Goal: Task Accomplishment & Management: Use online tool/utility

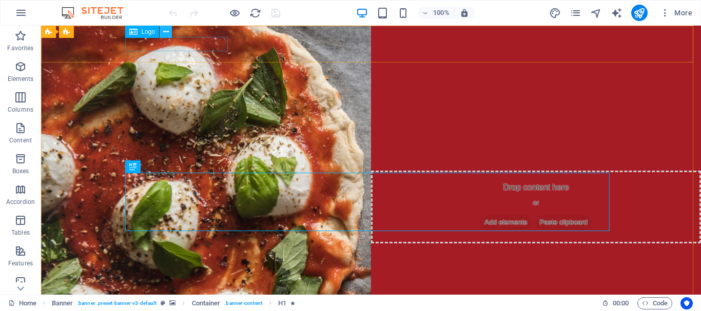
click at [163, 29] on icon at bounding box center [166, 32] width 6 height 11
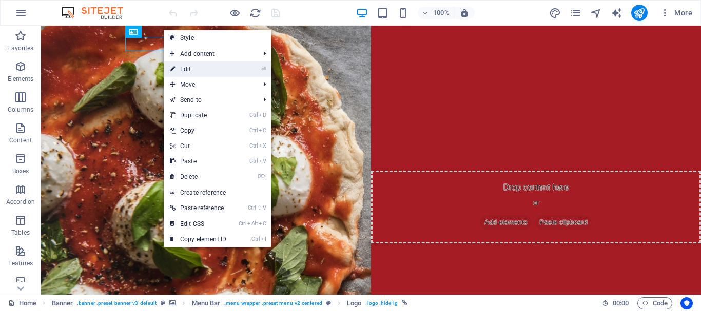
click at [192, 71] on link "⏎ Edit" at bounding box center [198, 69] width 69 height 15
select select "px"
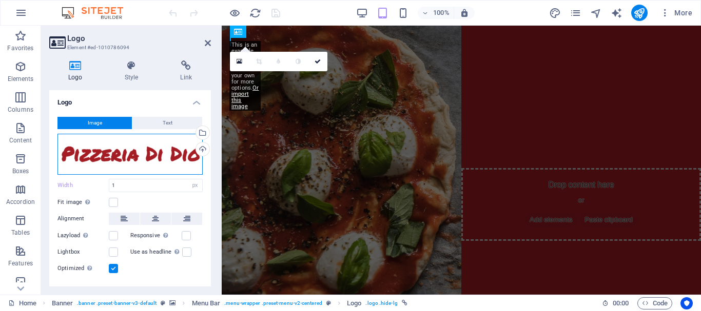
click at [125, 168] on div "Drag files here, click to choose files or select files from Files or our free s…" at bounding box center [129, 154] width 145 height 41
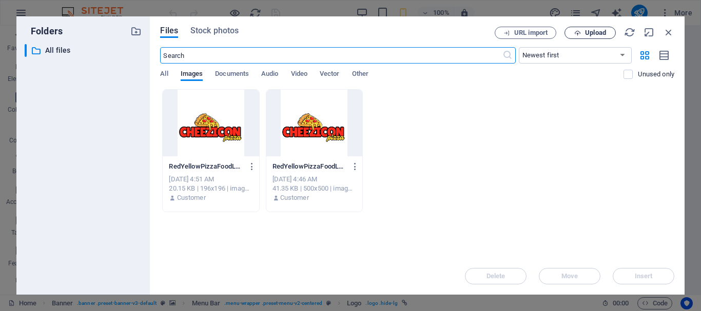
click at [589, 35] on span "Upload" at bounding box center [595, 33] width 21 height 6
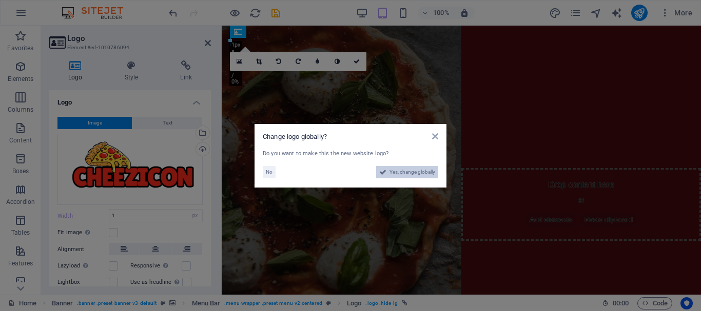
click at [425, 167] on span "Yes, change globally" at bounding box center [412, 172] width 46 height 12
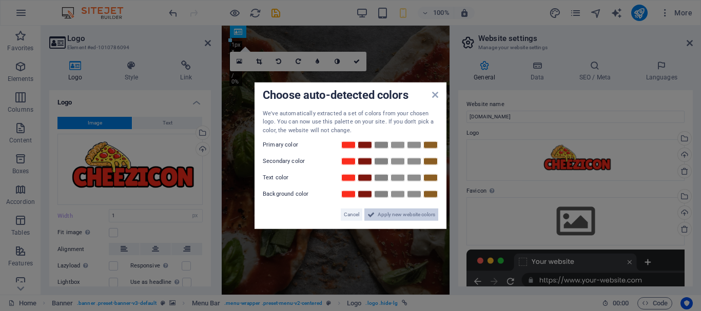
click at [390, 217] on span "Apply new website colors" at bounding box center [405, 215] width 57 height 12
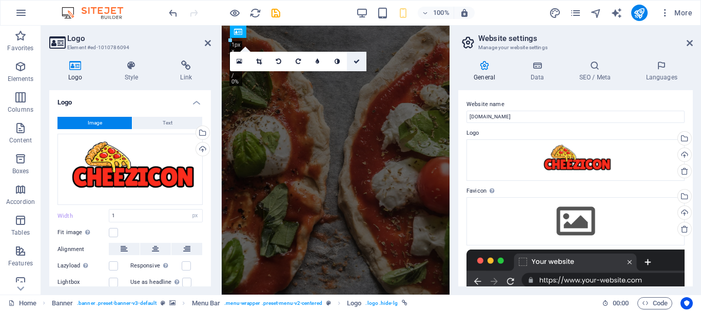
click at [358, 62] on icon at bounding box center [356, 61] width 6 height 6
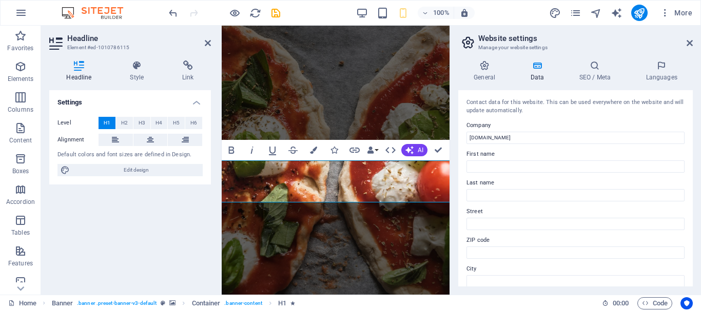
drag, startPoint x: 379, startPoint y: 193, endPoint x: 493, endPoint y: 206, distance: 114.6
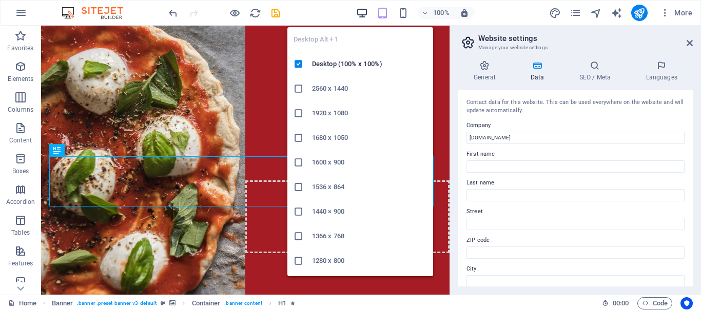
click at [362, 8] on icon "button" at bounding box center [362, 13] width 12 height 12
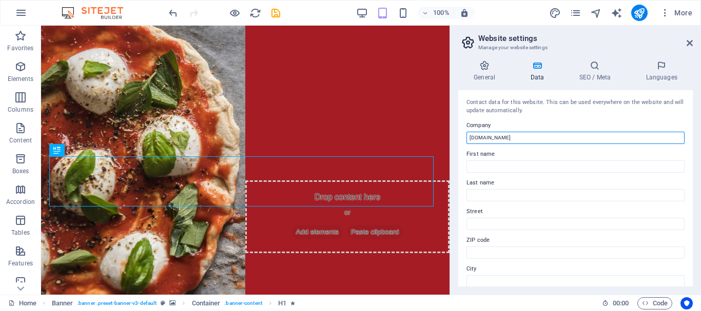
click at [517, 142] on input "[DOMAIN_NAME]" at bounding box center [575, 138] width 218 height 12
type input "cheezicon"
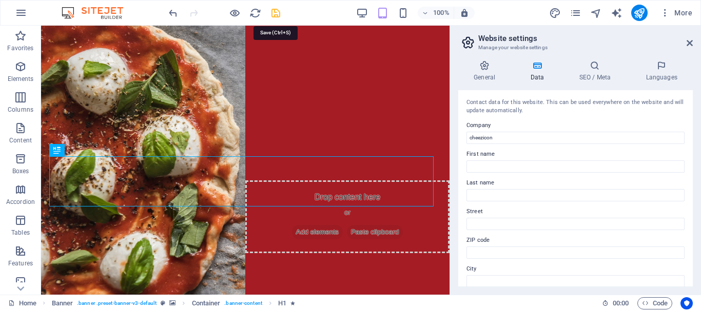
click at [276, 10] on icon "save" at bounding box center [276, 13] width 12 height 12
checkbox input "false"
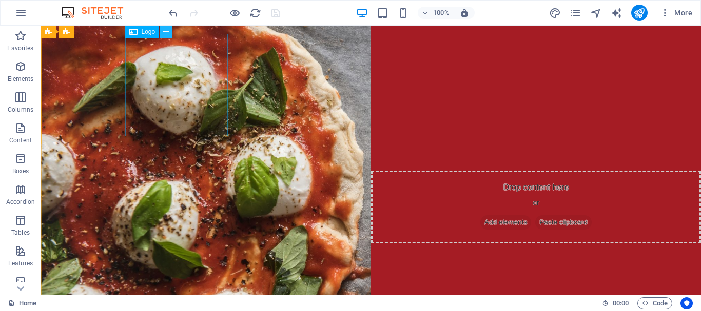
click at [165, 35] on icon at bounding box center [166, 32] width 6 height 11
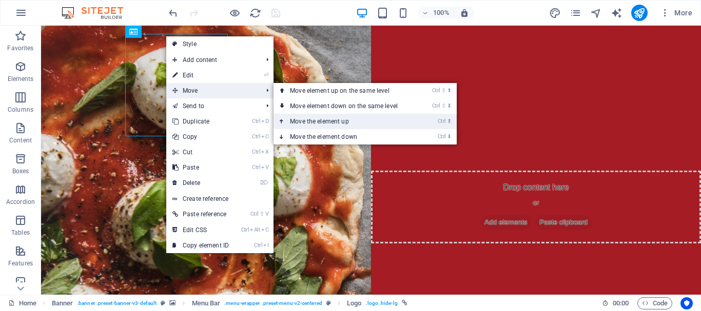
click at [310, 117] on link "Ctrl ⬆ Move the element up" at bounding box center [345, 121] width 145 height 15
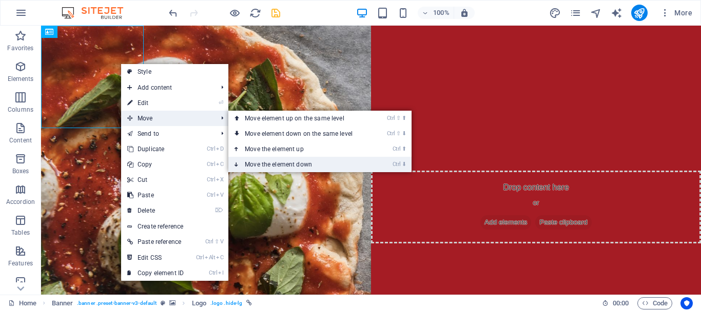
click at [269, 164] on link "Ctrl ⬇ Move the element down" at bounding box center [300, 164] width 145 height 15
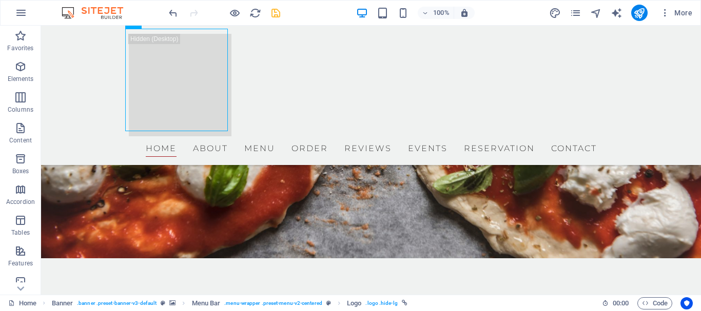
scroll to position [185, 0]
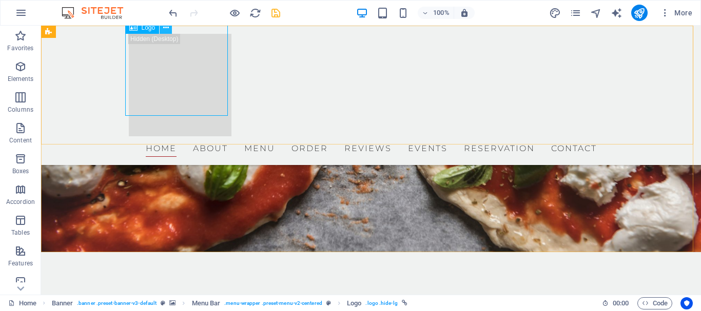
click at [167, 32] on icon at bounding box center [166, 28] width 6 height 11
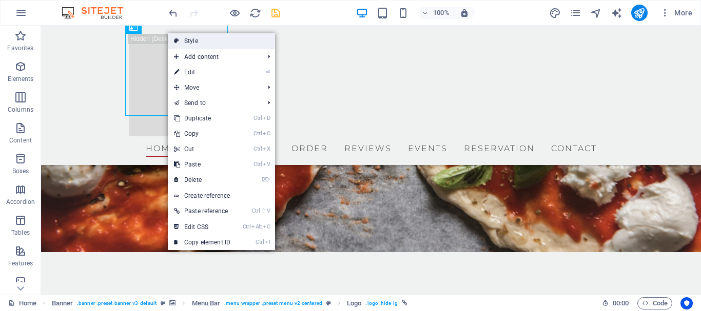
click at [180, 41] on link "Style" at bounding box center [221, 40] width 107 height 15
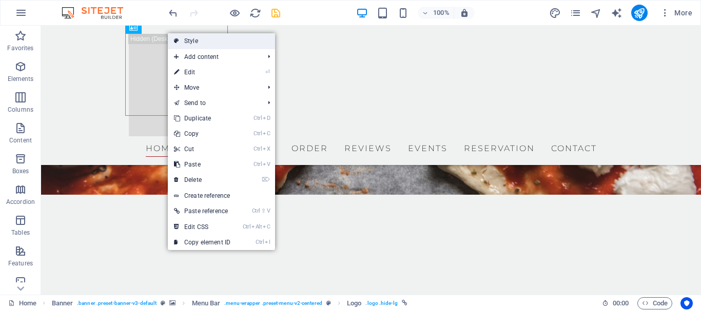
select select "rem"
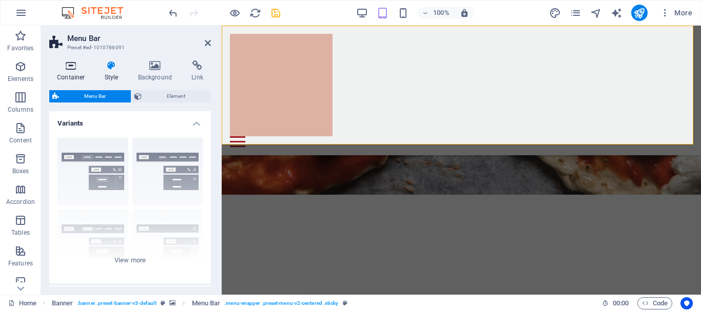
click at [68, 67] on icon at bounding box center [71, 66] width 44 height 10
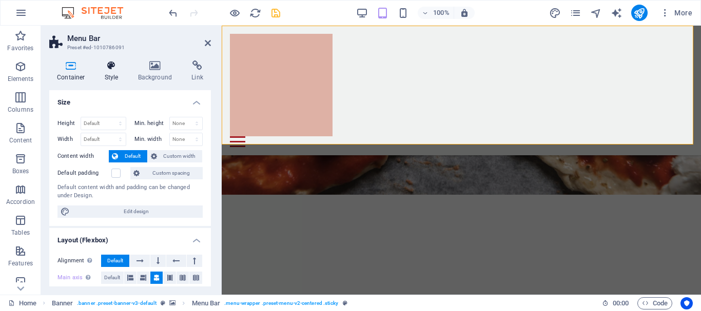
click at [118, 66] on icon at bounding box center [111, 66] width 29 height 10
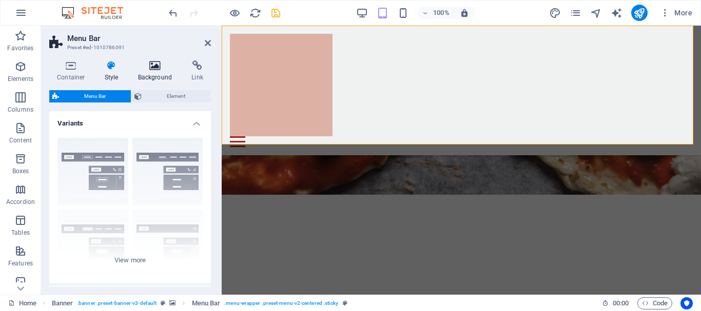
click at [154, 65] on icon at bounding box center [155, 66] width 50 height 10
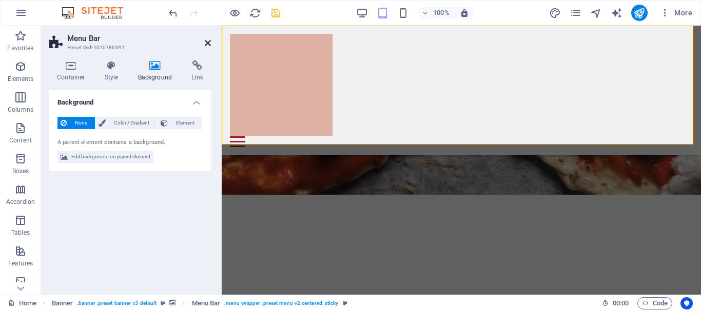
click at [208, 42] on icon at bounding box center [208, 43] width 6 height 8
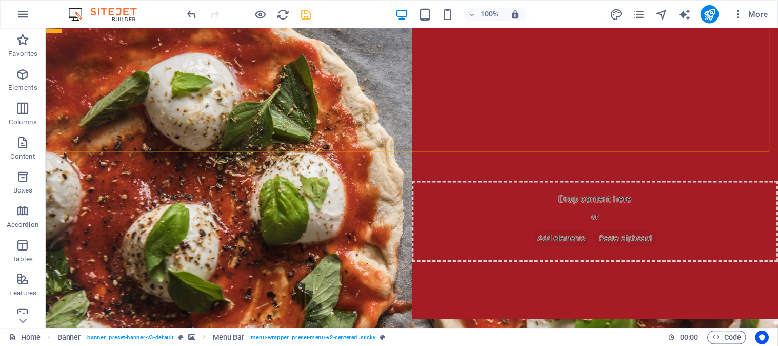
scroll to position [0, 0]
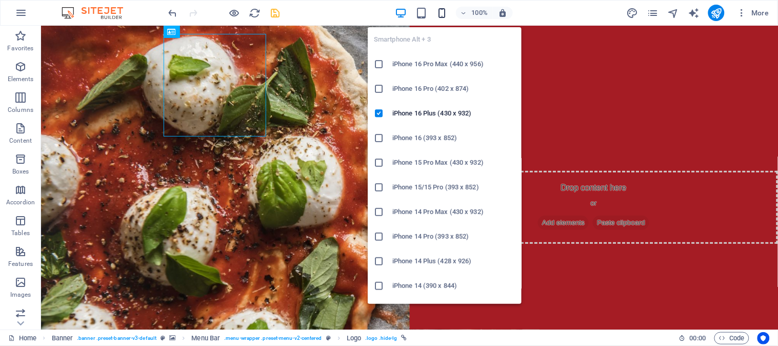
click at [441, 11] on icon "button" at bounding box center [442, 13] width 12 height 12
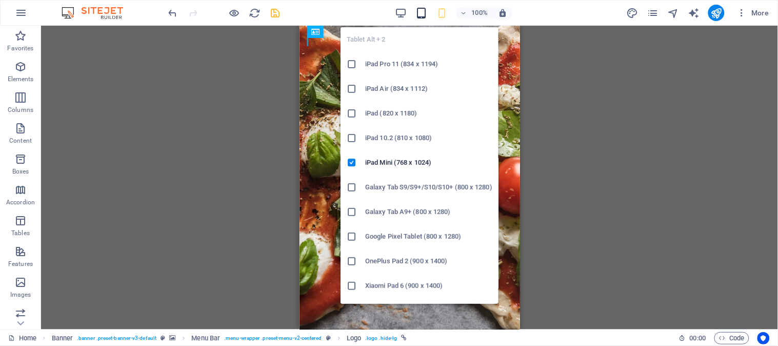
click at [423, 8] on icon "button" at bounding box center [421, 13] width 12 height 12
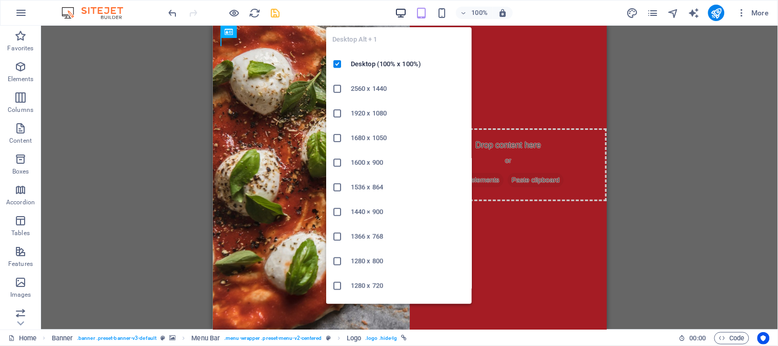
click at [406, 8] on icon "button" at bounding box center [401, 13] width 12 height 12
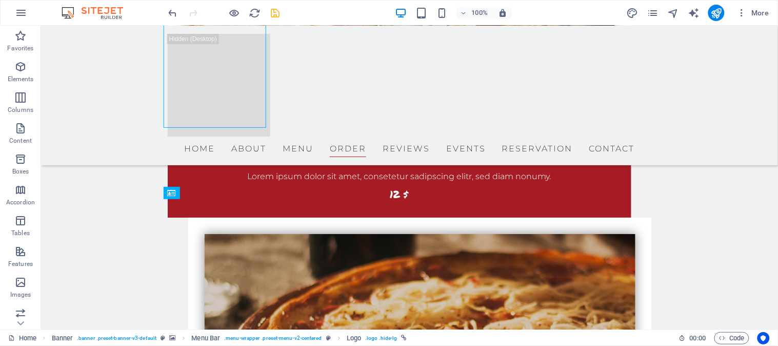
scroll to position [1858, 0]
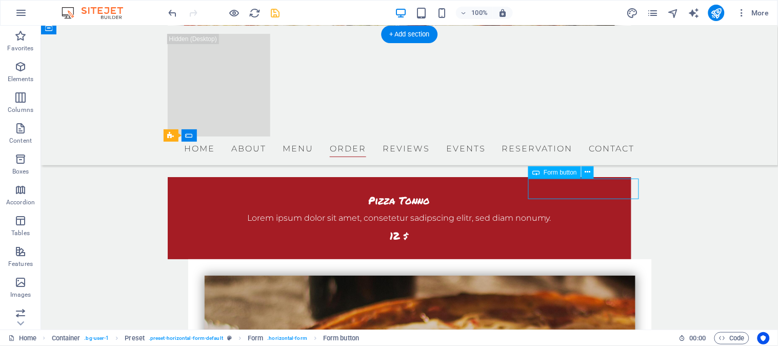
click at [587, 174] on icon at bounding box center [588, 172] width 6 height 11
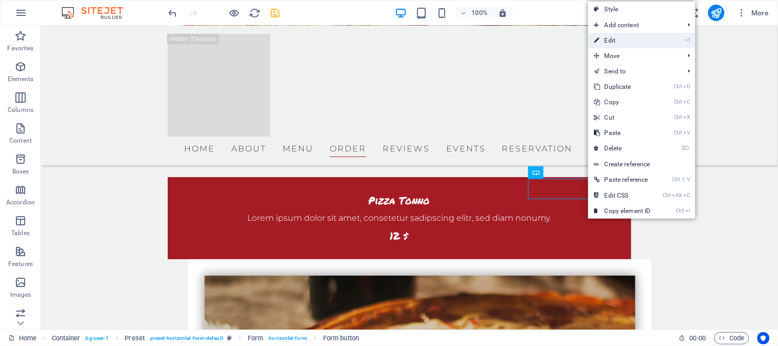
click at [619, 44] on link "⏎ Edit" at bounding box center [622, 40] width 69 height 15
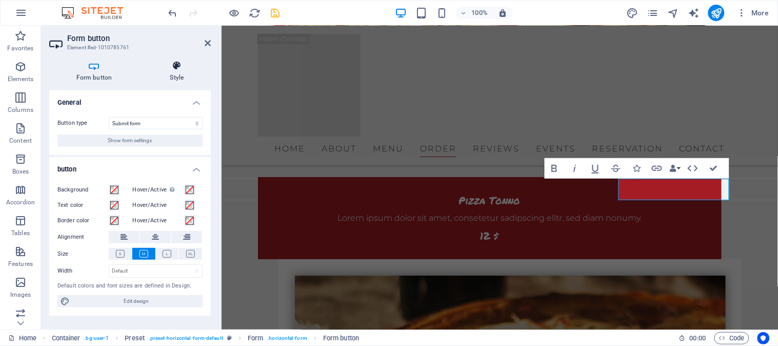
click at [181, 72] on h4 "Style" at bounding box center [177, 72] width 68 height 22
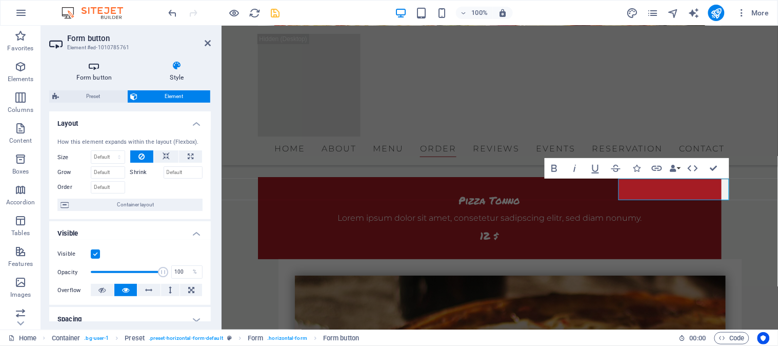
click at [103, 70] on icon at bounding box center [94, 66] width 90 height 10
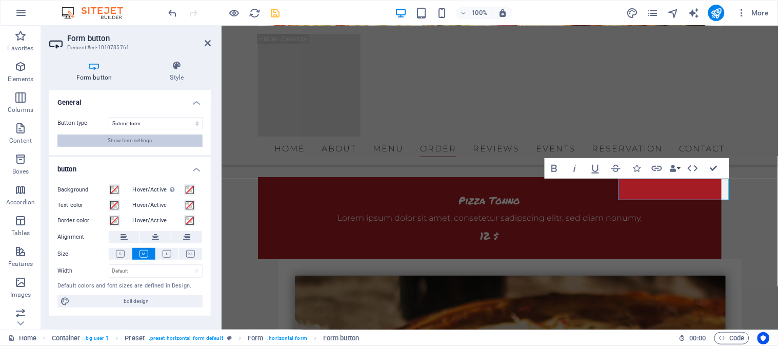
click at [171, 136] on button "Show form settings" at bounding box center [129, 140] width 145 height 12
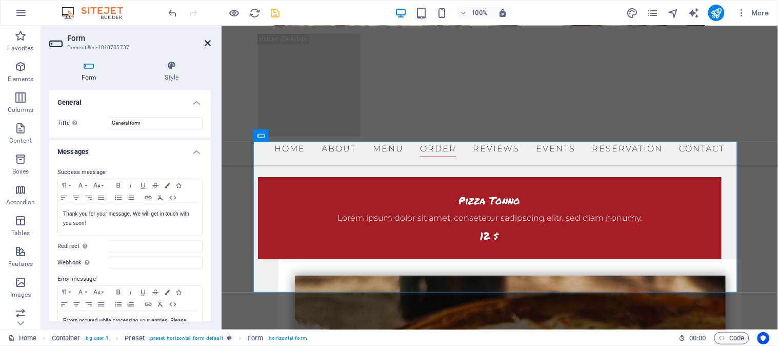
click at [206, 42] on icon at bounding box center [208, 43] width 6 height 8
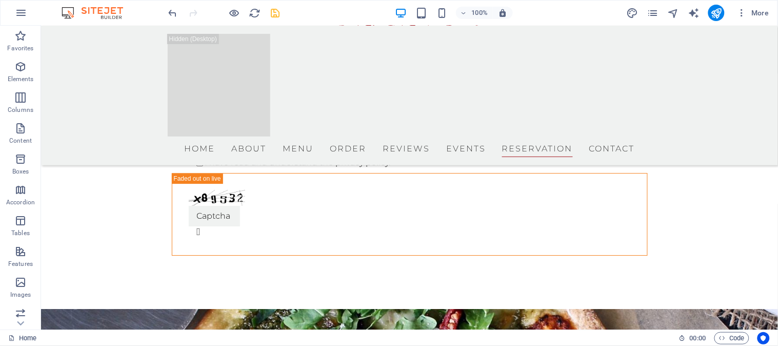
scroll to position [3798, 0]
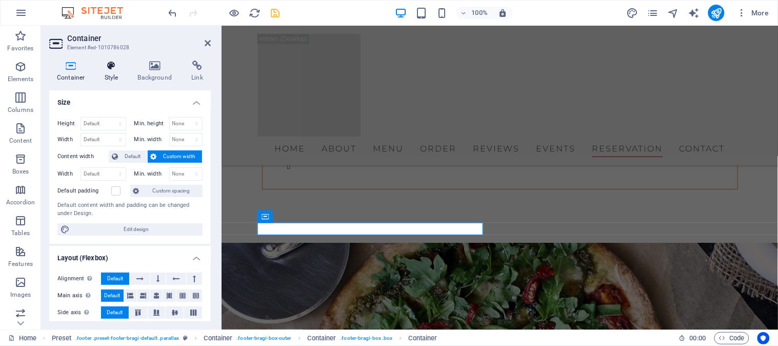
click at [108, 67] on icon at bounding box center [111, 66] width 29 height 10
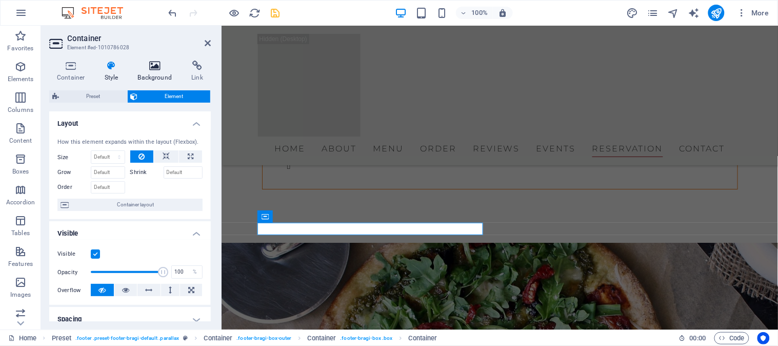
click at [150, 68] on icon at bounding box center [155, 66] width 50 height 10
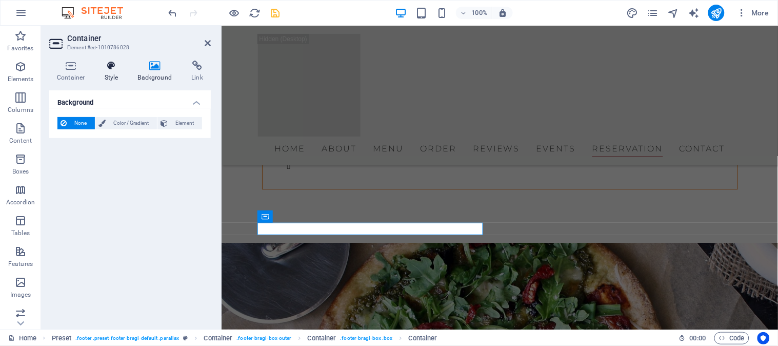
click at [109, 72] on h4 "Style" at bounding box center [113, 72] width 33 height 22
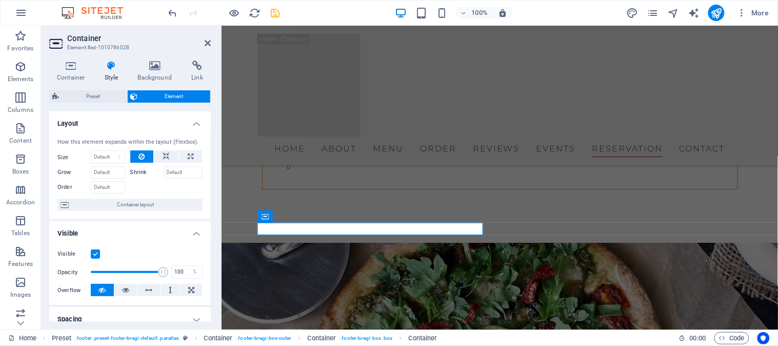
drag, startPoint x: 208, startPoint y: 136, endPoint x: 209, endPoint y: 209, distance: 73.3
click at [209, 209] on div "Layout How this element expands within the layout (Flexbox). Size Default auto …" at bounding box center [130, 216] width 162 height 210
click at [208, 248] on div "Visible Opacity 100 % Overflow" at bounding box center [130, 271] width 162 height 65
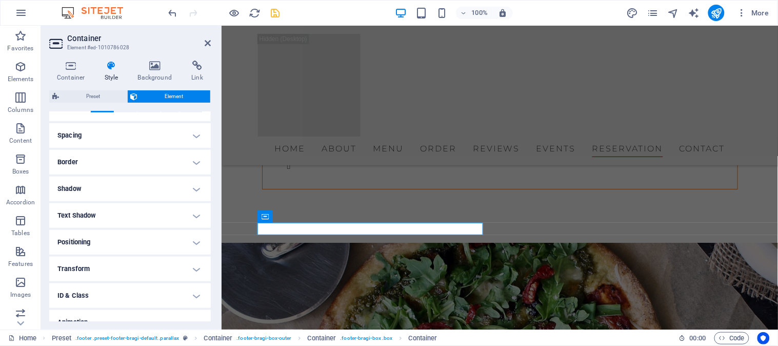
drag, startPoint x: 208, startPoint y: 207, endPoint x: 208, endPoint y: 197, distance: 9.7
click at [208, 197] on ul "Layout How this element expands within the layout (Flexbox). Size Default auto …" at bounding box center [130, 145] width 162 height 434
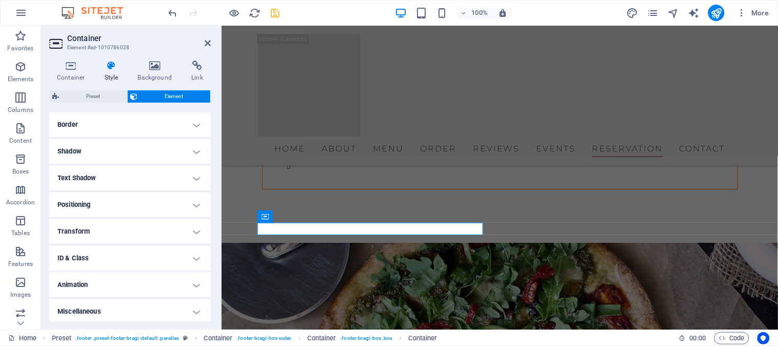
scroll to position [223, 0]
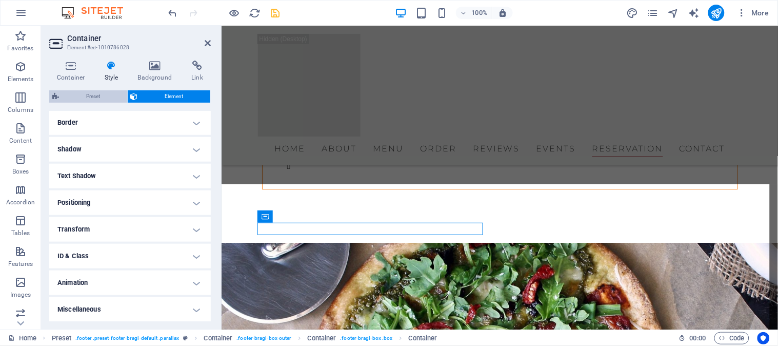
click at [101, 99] on span "Preset" at bounding box center [93, 96] width 62 height 12
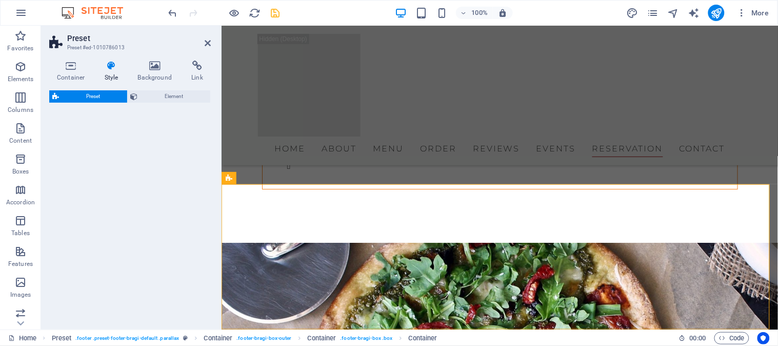
select select "boxed"
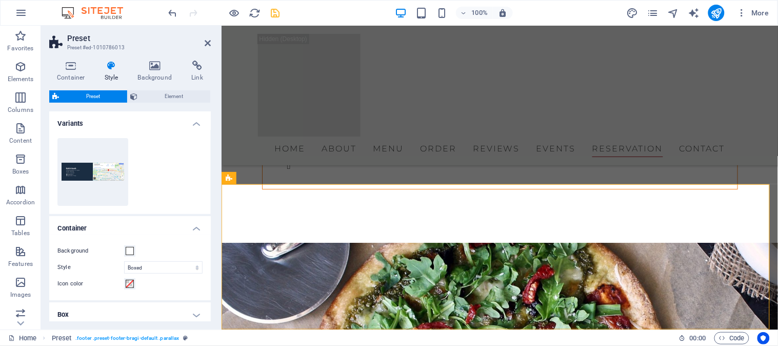
drag, startPoint x: 208, startPoint y: 227, endPoint x: 213, endPoint y: 271, distance: 44.3
click at [213, 271] on div "Container Style Background Link Size Height Default px rem % vh vw Min. height …" at bounding box center [130, 190] width 178 height 277
drag, startPoint x: 208, startPoint y: 278, endPoint x: 209, endPoint y: 301, distance: 22.6
click at [209, 301] on div "Variants Default Container Background Style Triangle Boxed Icon color Box Trian…" at bounding box center [130, 216] width 162 height 210
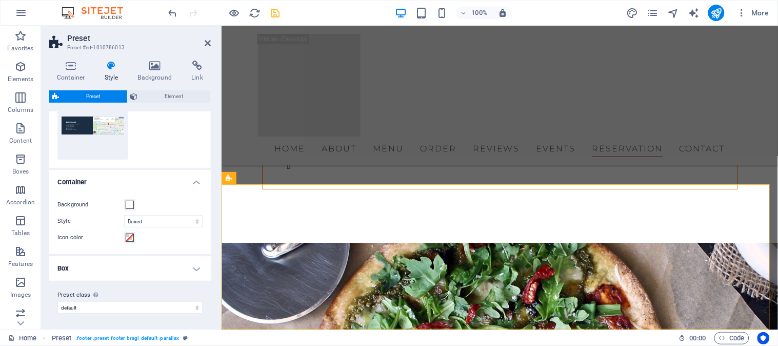
click at [192, 270] on h4 "Box" at bounding box center [130, 268] width 162 height 25
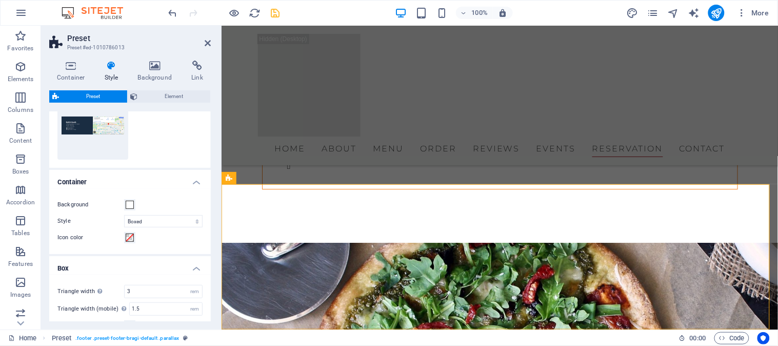
click at [208, 265] on h4 "Box" at bounding box center [130, 265] width 162 height 18
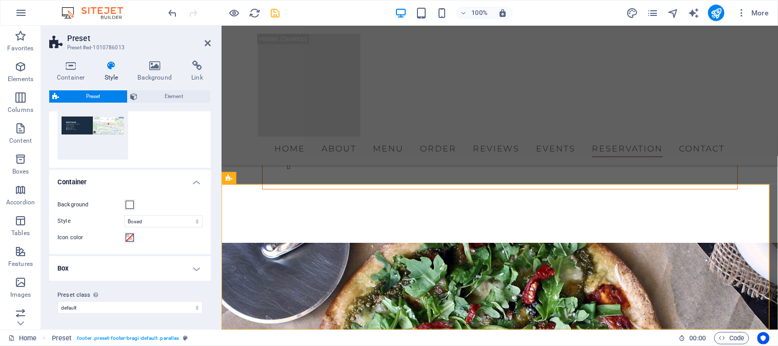
click at [208, 265] on h4 "Box" at bounding box center [130, 268] width 162 height 25
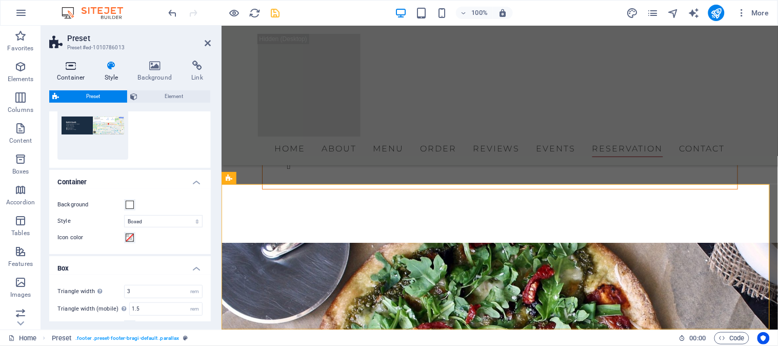
click at [69, 72] on h4 "Container" at bounding box center [73, 72] width 48 height 22
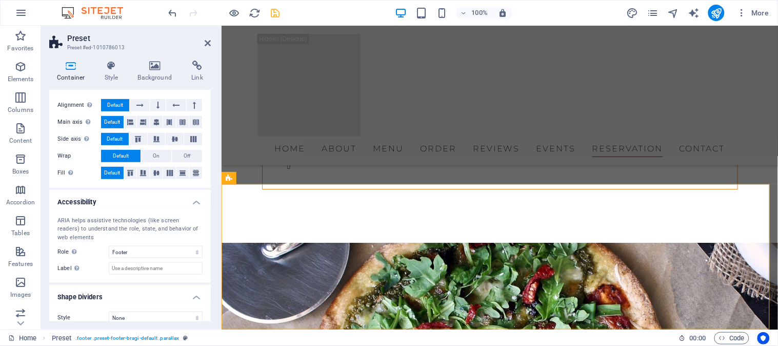
scroll to position [166, 0]
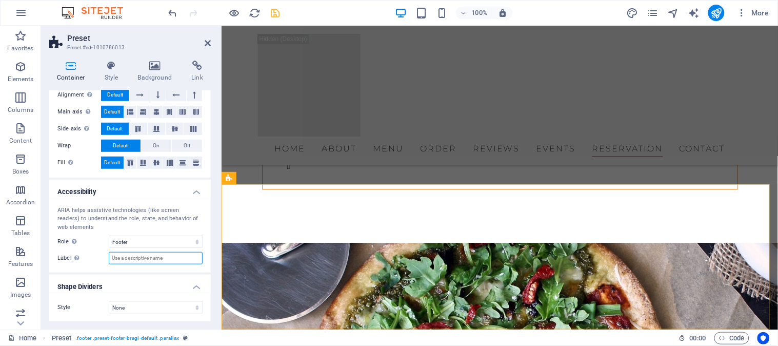
click at [182, 255] on input "Label Use the ARIA label to provide a clear and descriptive name for elements t…" at bounding box center [156, 258] width 94 height 12
click at [182, 240] on select "None Alert Article Banner Comment Complementary Dialog Footer Header Marquee Pr…" at bounding box center [156, 241] width 94 height 12
click at [171, 258] on input "Label Use the ARIA label to provide a clear and descriptive name for elements t…" at bounding box center [156, 258] width 94 height 12
type input "s"
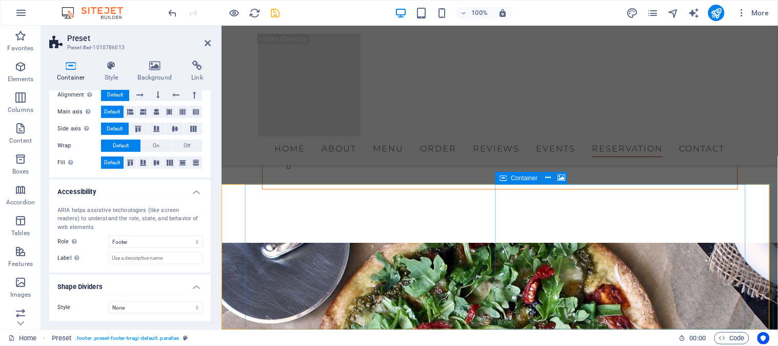
click at [546, 179] on icon at bounding box center [549, 177] width 6 height 11
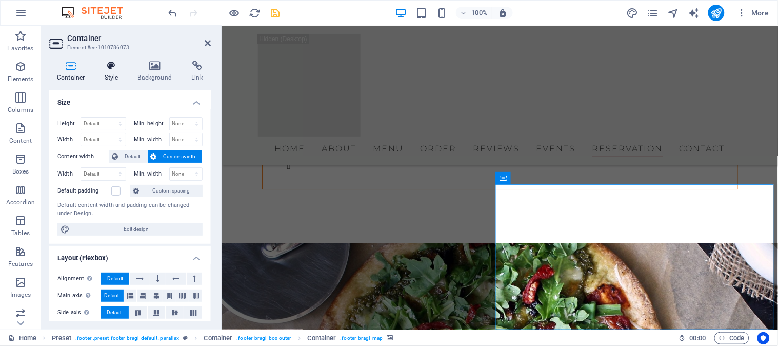
click at [111, 69] on icon at bounding box center [111, 66] width 29 height 10
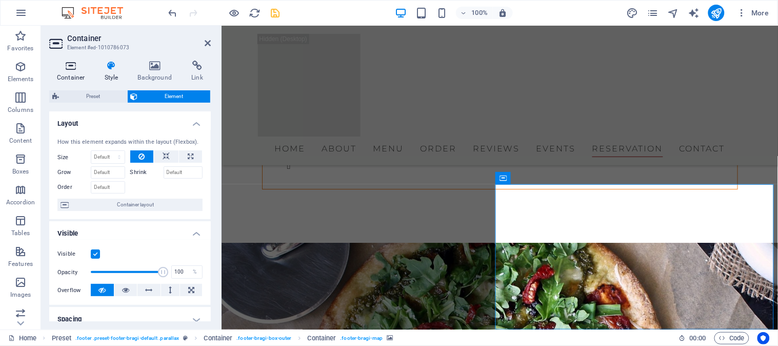
click at [75, 67] on icon at bounding box center [71, 66] width 44 height 10
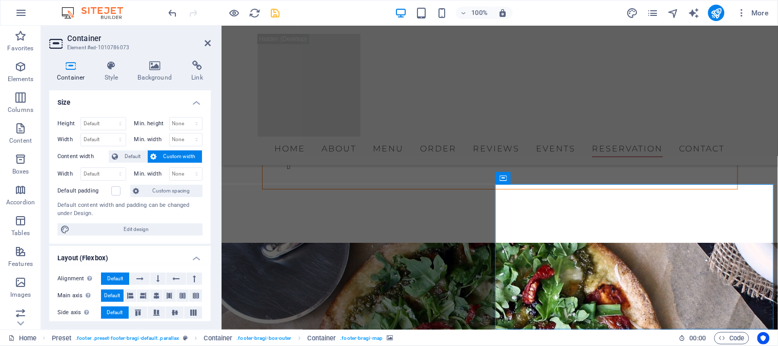
drag, startPoint x: 207, startPoint y: 122, endPoint x: 210, endPoint y: 170, distance: 48.3
click at [210, 170] on div "Size Height Default px rem % vh vw Min. height None px rem % vh vw Width Defaul…" at bounding box center [130, 205] width 162 height 231
click at [211, 238] on div "Container Style Background Link Size Height Default px rem % vh vw Min. height …" at bounding box center [130, 190] width 178 height 277
click at [211, 237] on div "Container Style Background Link Size Height Default px rem % vh vw Min. height …" at bounding box center [130, 190] width 178 height 277
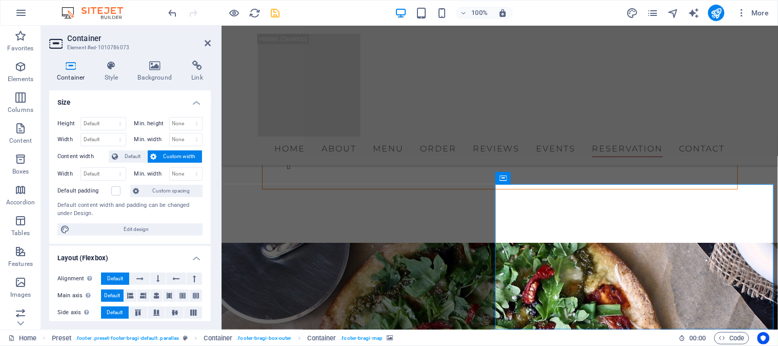
click at [211, 237] on div "Container Style Background Link Size Height Default px rem % vh vw Min. height …" at bounding box center [130, 190] width 178 height 277
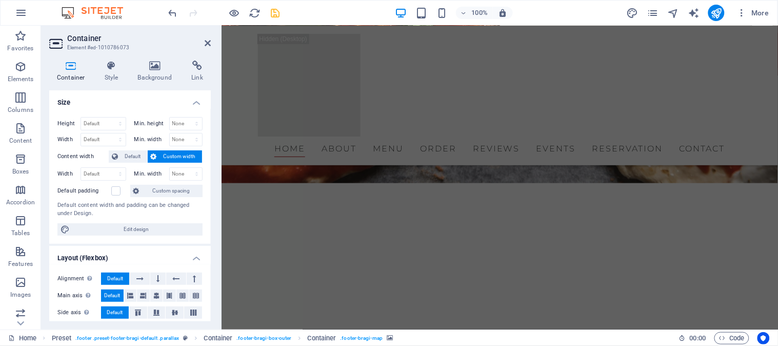
scroll to position [0, 0]
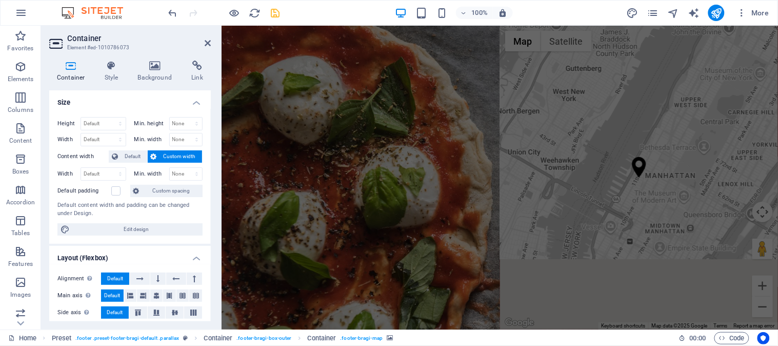
drag, startPoint x: 773, startPoint y: 28, endPoint x: 996, endPoint y: 46, distance: 223.8
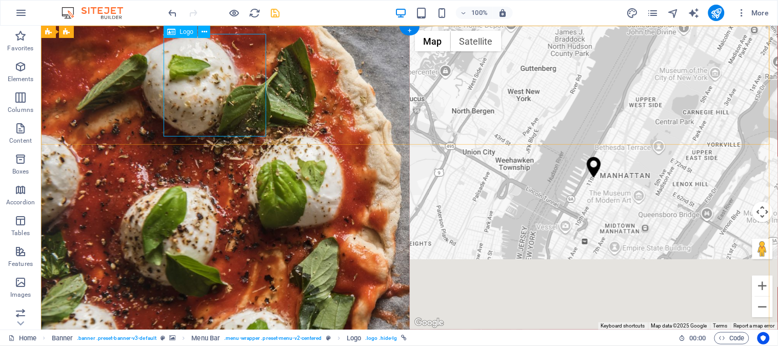
select select "px"
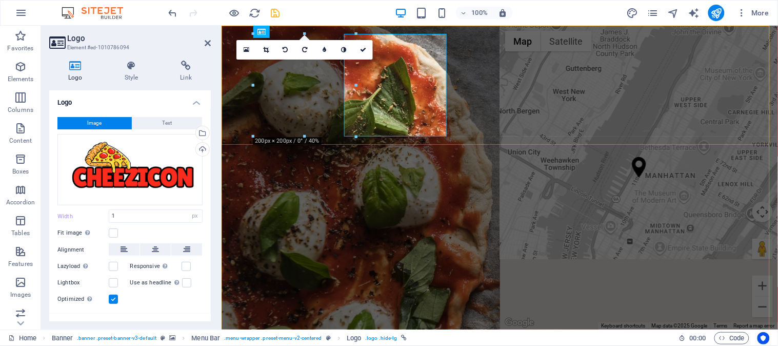
type input "200"
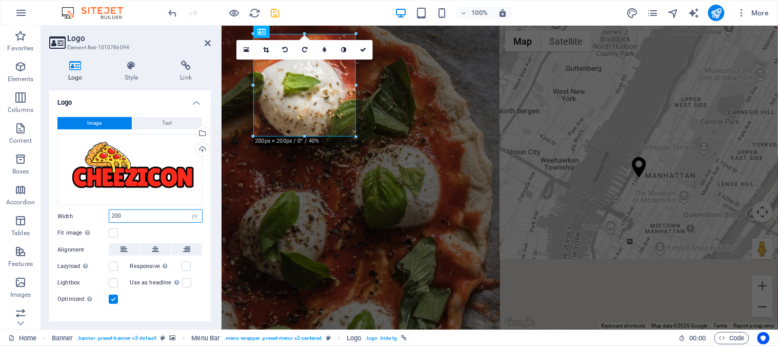
click at [127, 216] on input "200" at bounding box center [155, 216] width 93 height 12
click at [163, 119] on span "Text" at bounding box center [168, 123] width 10 height 12
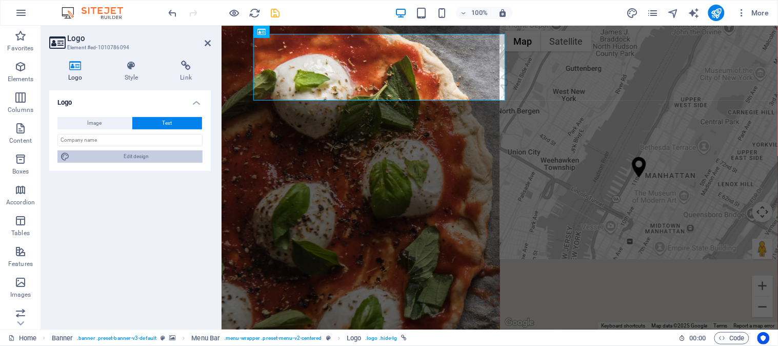
drag, startPoint x: 150, startPoint y: 154, endPoint x: 203, endPoint y: 31, distance: 134.4
click at [150, 154] on span "Edit design" at bounding box center [136, 156] width 127 height 12
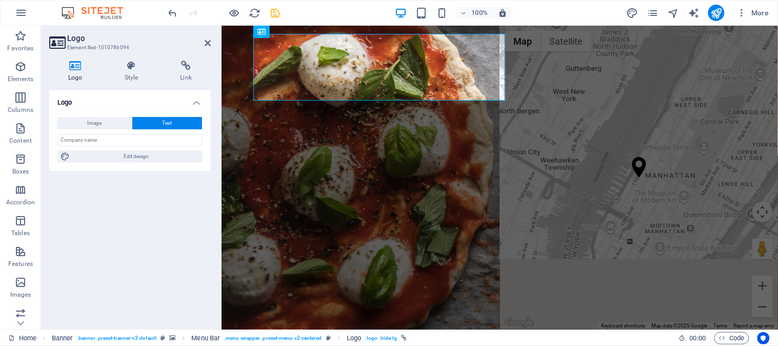
select select "px"
select select "300"
select select "px"
select select "rem"
select select "400"
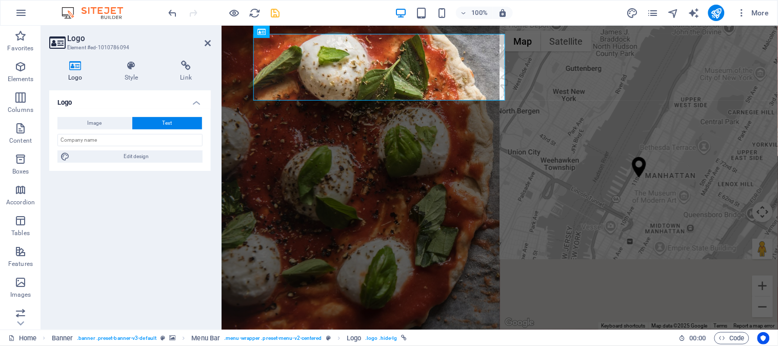
select select "px"
select select "rem"
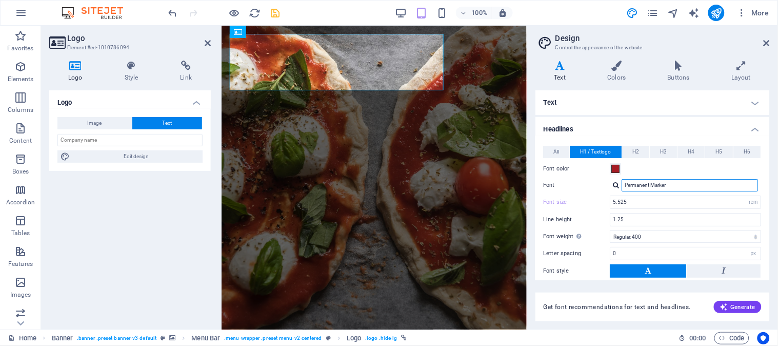
click at [674, 188] on input "Permanent Marker" at bounding box center [690, 185] width 136 height 12
type input "P"
type input "lili"
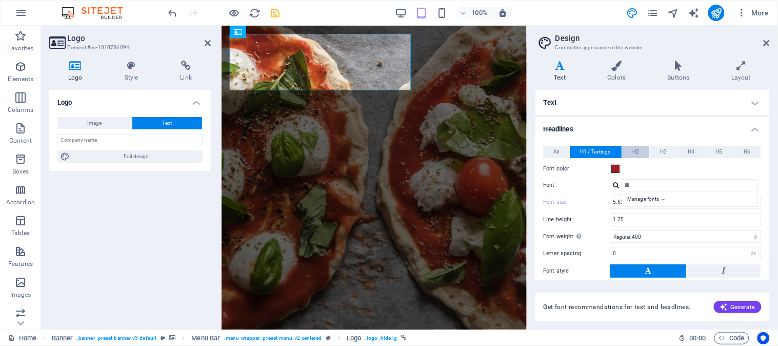
click at [636, 147] on span "H2" at bounding box center [636, 152] width 7 height 12
click at [670, 149] on button "H3" at bounding box center [663, 152] width 27 height 12
click at [607, 154] on span "H1 / Textlogo" at bounding box center [596, 152] width 31 height 12
click at [643, 186] on input "lili" at bounding box center [690, 185] width 136 height 12
click at [655, 198] on div "Manage fonts →" at bounding box center [692, 198] width 135 height 11
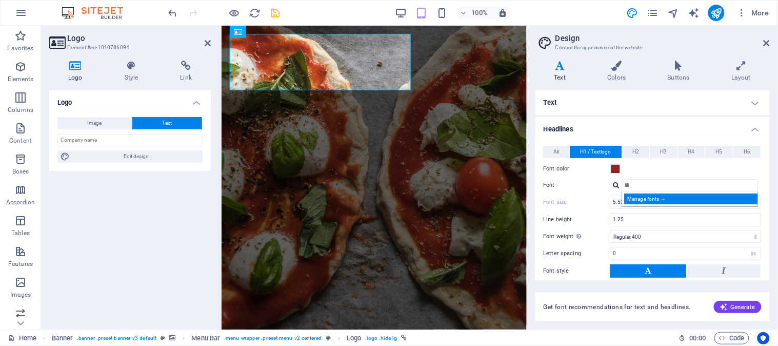
select select "popularity"
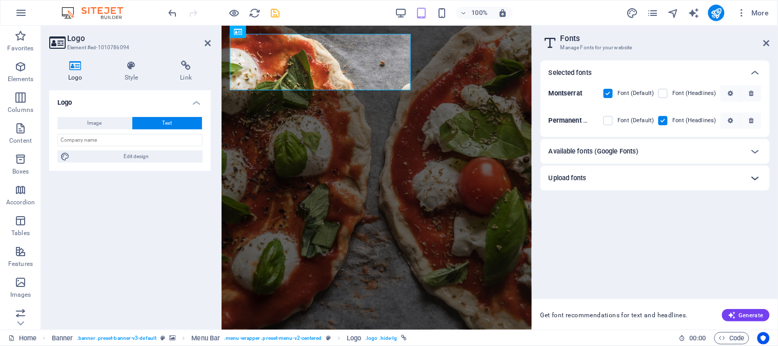
click at [700, 176] on icon at bounding box center [755, 178] width 12 height 12
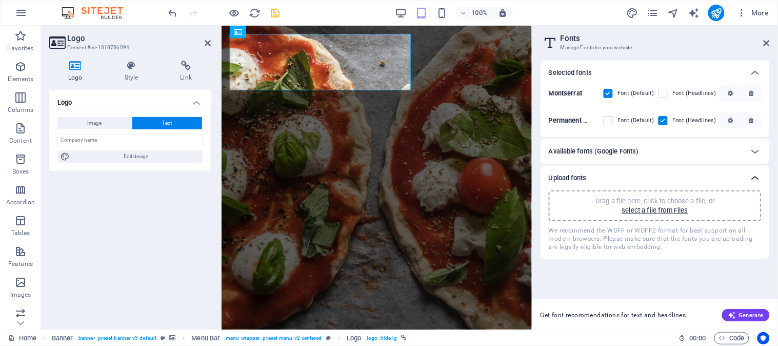
click at [700, 176] on icon at bounding box center [755, 178] width 12 height 12
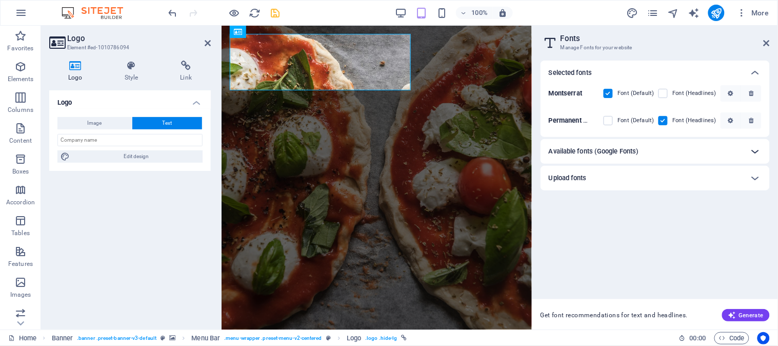
click at [700, 147] on icon at bounding box center [755, 151] width 12 height 12
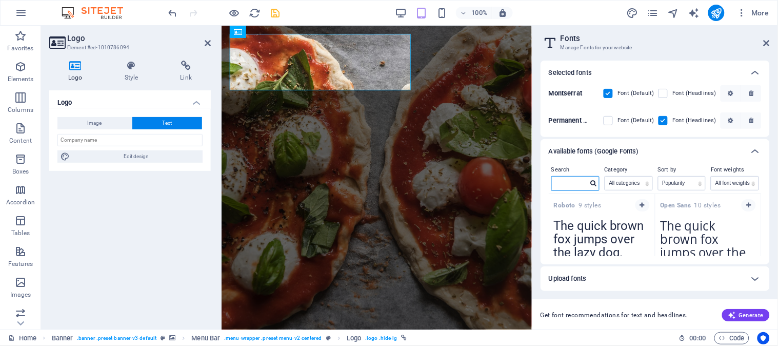
click at [576, 186] on input "text" at bounding box center [570, 182] width 36 height 13
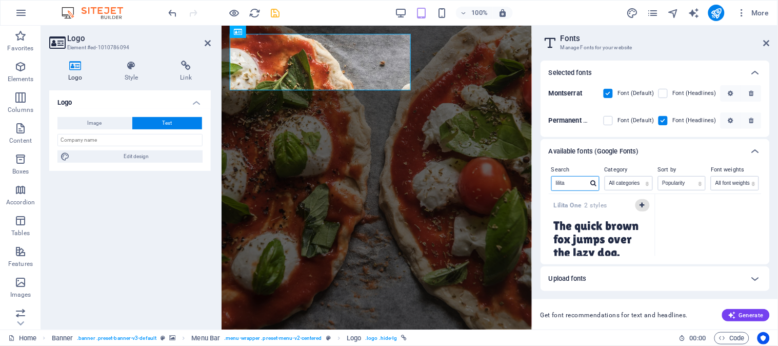
type input "lilita"
click at [642, 203] on icon "button" at bounding box center [642, 205] width 5 height 6
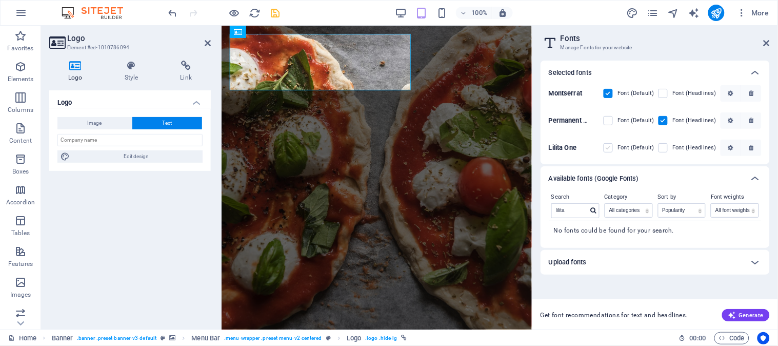
click at [611, 146] on label at bounding box center [608, 147] width 9 height 9
click at [0, 0] on One "checkbox" at bounding box center [0, 0] width 0 height 0
click at [611, 146] on label at bounding box center [608, 147] width 9 height 9
click at [0, 0] on One "checkbox" at bounding box center [0, 0] width 0 height 0
click at [669, 149] on span at bounding box center [670, 147] width 5 height 5
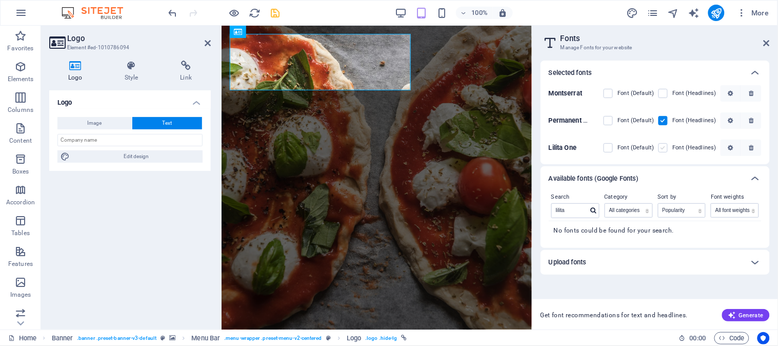
click at [665, 145] on label at bounding box center [662, 147] width 9 height 9
click at [0, 0] on One "checkbox" at bounding box center [0, 0] width 0 height 0
click at [613, 146] on label at bounding box center [608, 147] width 9 height 9
click at [0, 0] on One "checkbox" at bounding box center [0, 0] width 0 height 0
drag, startPoint x: 614, startPoint y: 146, endPoint x: 609, endPoint y: 93, distance: 53.6
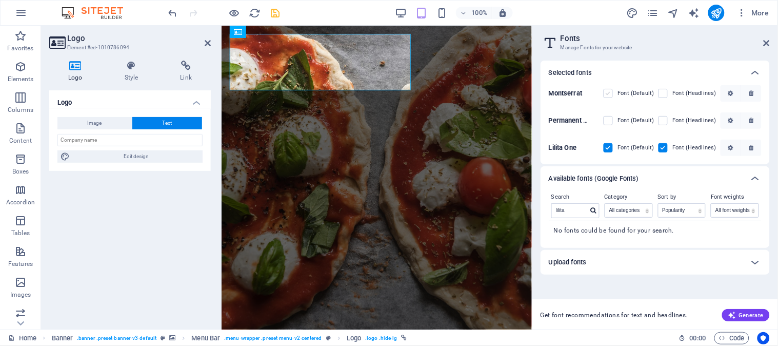
click at [609, 93] on div "[PERSON_NAME] (Default) Font (Headlines) Permanent Marker Font (Default) Font (…" at bounding box center [655, 120] width 213 height 71
click at [667, 91] on label at bounding box center [662, 93] width 9 height 9
click at [0, 0] on input "checkbox" at bounding box center [0, 0] width 0 height 0
click at [667, 91] on label at bounding box center [662, 93] width 9 height 9
click at [0, 0] on input "checkbox" at bounding box center [0, 0] width 0 height 0
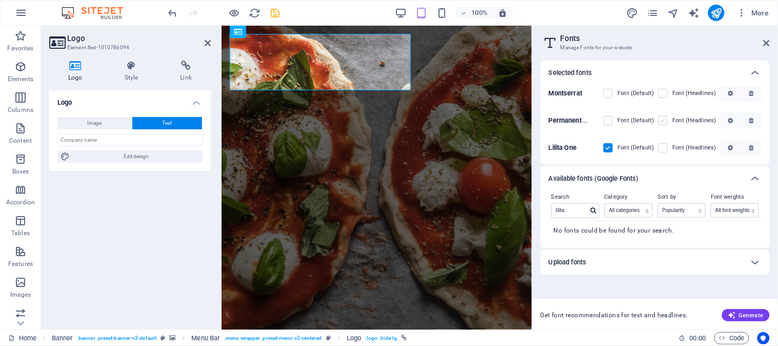
click at [665, 121] on label at bounding box center [662, 120] width 9 height 9
click at [0, 0] on Marker "checkbox" at bounding box center [0, 0] width 0 height 0
click at [665, 121] on label at bounding box center [662, 120] width 9 height 9
click at [0, 0] on Marker "checkbox" at bounding box center [0, 0] width 0 height 0
click at [665, 121] on label at bounding box center [662, 120] width 9 height 9
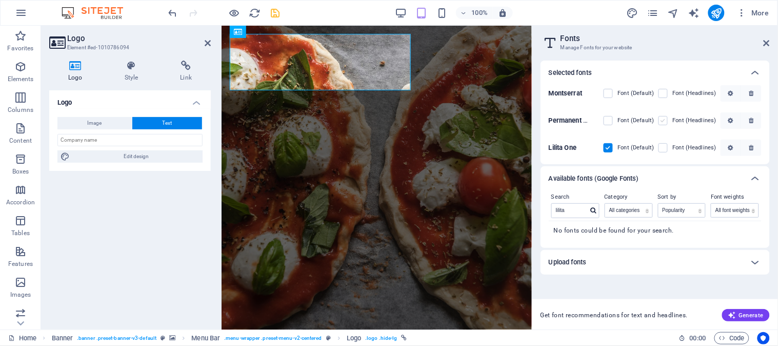
click at [0, 0] on Marker "checkbox" at bounding box center [0, 0] width 0 height 0
click at [609, 120] on label at bounding box center [608, 120] width 9 height 9
click at [0, 0] on Marker "checkbox" at bounding box center [0, 0] width 0 height 0
click at [609, 120] on label at bounding box center [608, 120] width 9 height 9
click at [0, 0] on Marker "checkbox" at bounding box center [0, 0] width 0 height 0
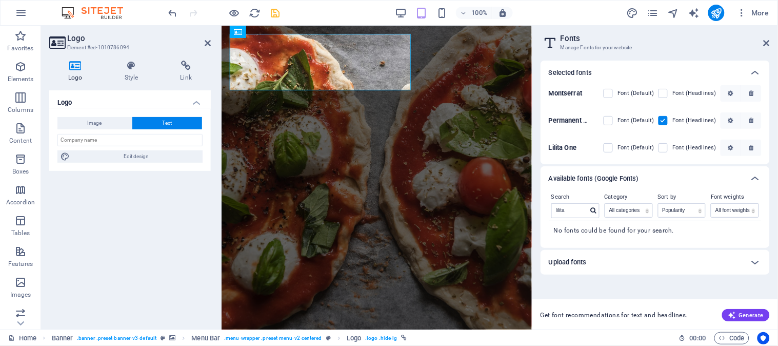
click at [663, 116] on label at bounding box center [662, 120] width 9 height 9
click at [0, 0] on Marker "checkbox" at bounding box center [0, 0] width 0 height 0
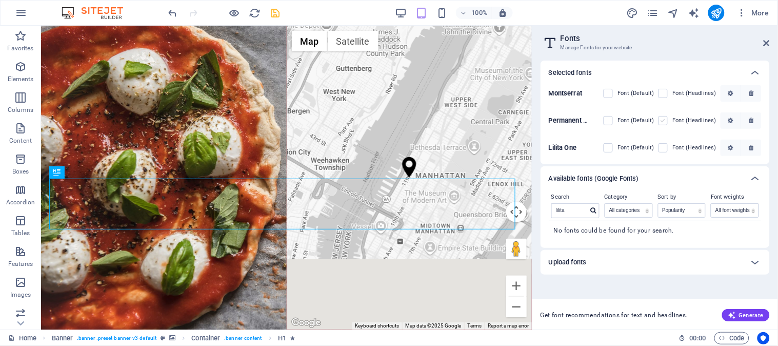
click at [665, 121] on label at bounding box center [662, 120] width 9 height 9
click at [0, 0] on Marker "checkbox" at bounding box center [0, 0] width 0 height 0
click at [662, 121] on label at bounding box center [662, 120] width 9 height 9
click at [0, 0] on Marker "checkbox" at bounding box center [0, 0] width 0 height 0
click at [668, 146] on label at bounding box center [662, 147] width 9 height 9
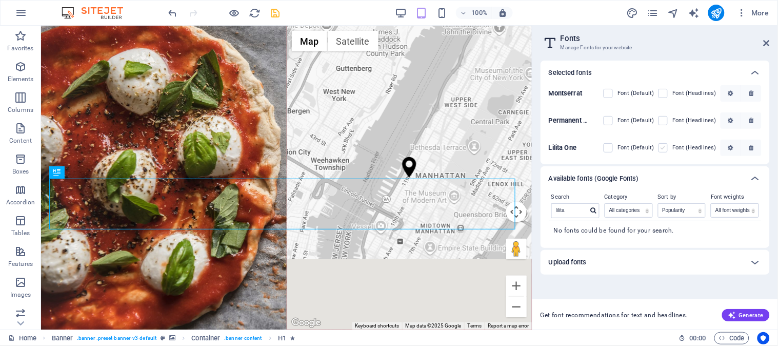
click at [0, 0] on One "checkbox" at bounding box center [0, 0] width 0 height 0
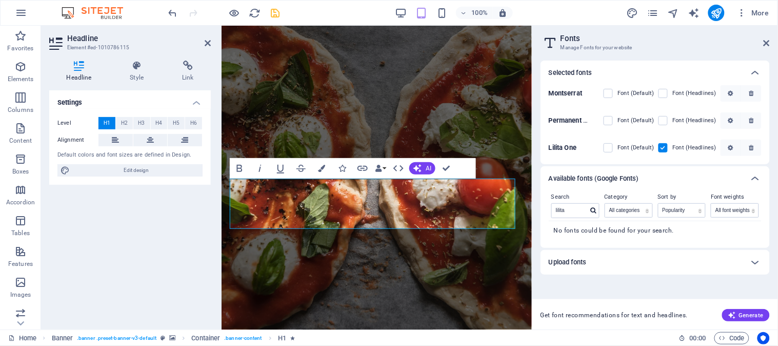
click at [667, 146] on label at bounding box center [662, 147] width 9 height 9
click at [0, 0] on One "checkbox" at bounding box center [0, 0] width 0 height 0
click at [667, 146] on label at bounding box center [662, 147] width 9 height 9
click at [0, 0] on One "checkbox" at bounding box center [0, 0] width 0 height 0
click at [609, 147] on label at bounding box center [608, 147] width 9 height 9
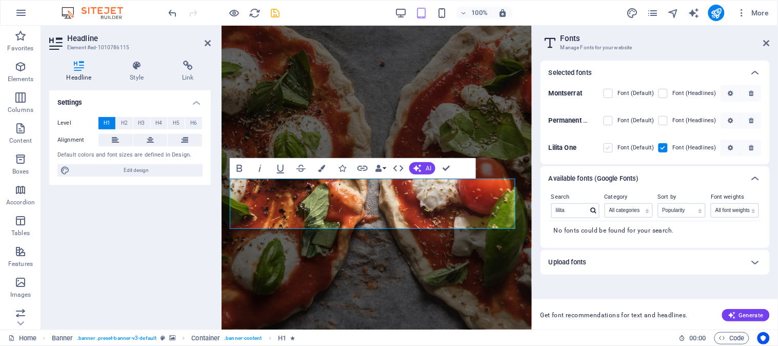
click at [0, 0] on One "checkbox" at bounding box center [0, 0] width 0 height 0
click at [664, 120] on label at bounding box center [662, 120] width 9 height 9
click at [0, 0] on Marker "checkbox" at bounding box center [0, 0] width 0 height 0
click at [664, 120] on label at bounding box center [662, 120] width 9 height 9
click at [0, 0] on Marker "checkbox" at bounding box center [0, 0] width 0 height 0
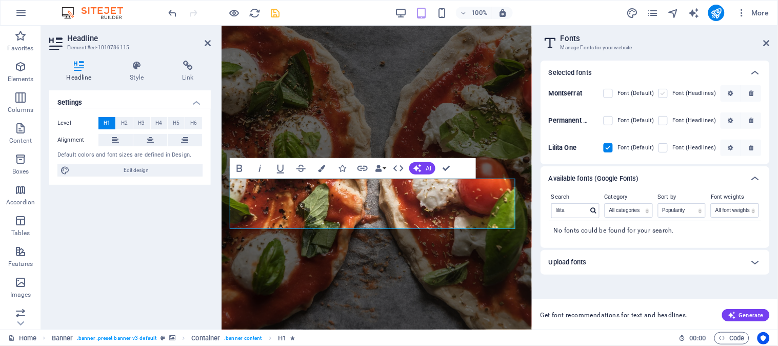
click at [663, 95] on label at bounding box center [662, 93] width 9 height 9
click at [0, 0] on input "checkbox" at bounding box center [0, 0] width 0 height 0
click at [663, 95] on label at bounding box center [662, 93] width 9 height 9
click at [0, 0] on input "checkbox" at bounding box center [0, 0] width 0 height 0
click at [663, 95] on label at bounding box center [662, 93] width 9 height 9
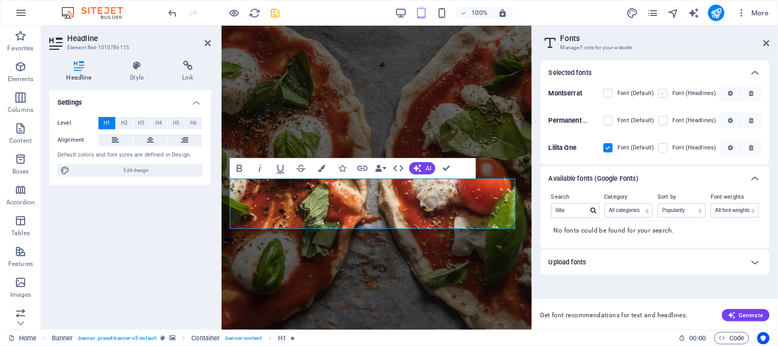
click at [0, 0] on input "checkbox" at bounding box center [0, 0] width 0 height 0
click at [663, 95] on label at bounding box center [662, 93] width 9 height 9
click at [0, 0] on input "checkbox" at bounding box center [0, 0] width 0 height 0
click at [611, 93] on label at bounding box center [608, 93] width 9 height 9
click at [0, 0] on input "checkbox" at bounding box center [0, 0] width 0 height 0
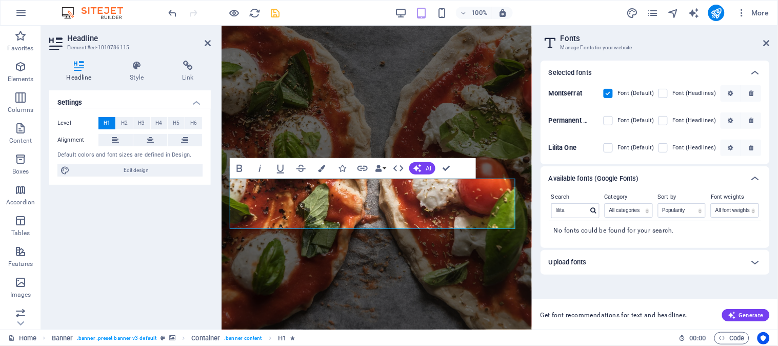
click at [611, 93] on label at bounding box center [608, 93] width 9 height 9
click at [0, 0] on input "checkbox" at bounding box center [0, 0] width 0 height 0
click at [124, 121] on span "H2" at bounding box center [124, 123] width 7 height 12
click at [141, 122] on span "H3" at bounding box center [141, 123] width 7 height 12
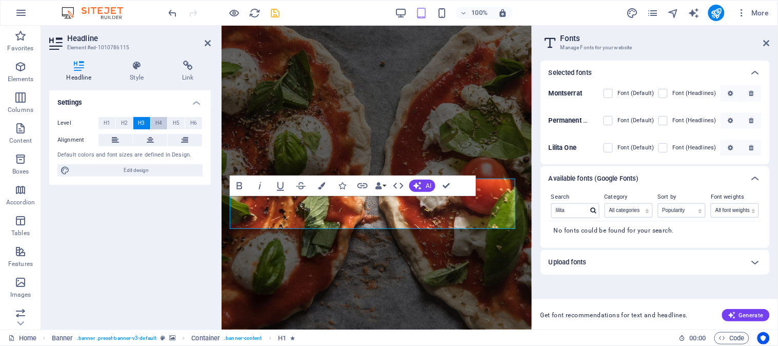
click at [159, 122] on span "H4" at bounding box center [158, 123] width 7 height 12
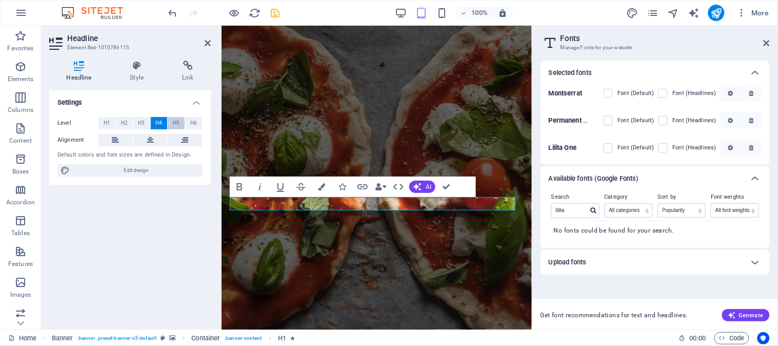
click at [177, 118] on span "H5" at bounding box center [176, 123] width 7 height 12
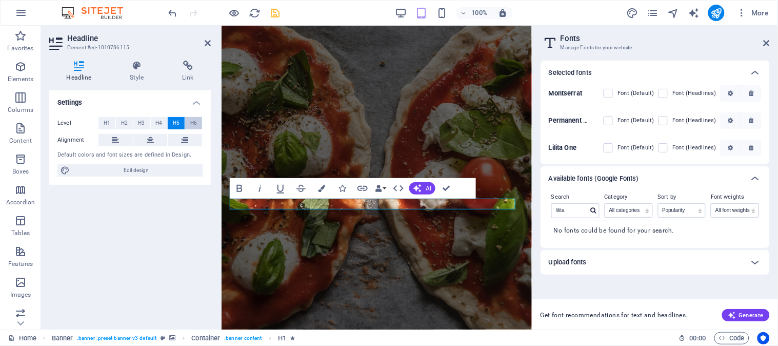
click at [196, 122] on span "H6" at bounding box center [193, 123] width 7 height 12
click at [123, 127] on span "H2" at bounding box center [124, 123] width 7 height 12
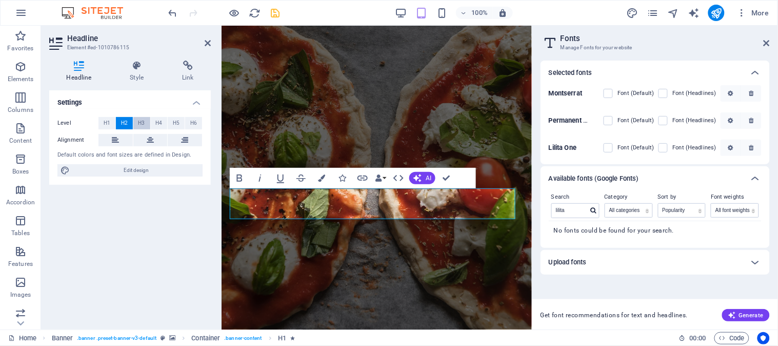
click at [135, 122] on button "H3" at bounding box center [141, 123] width 17 height 12
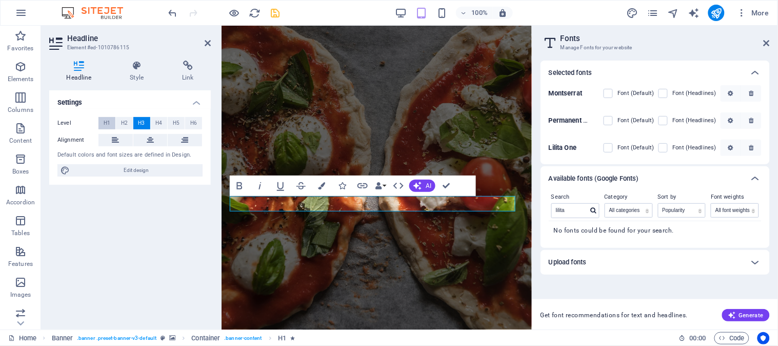
click at [107, 122] on span "H1" at bounding box center [107, 123] width 7 height 12
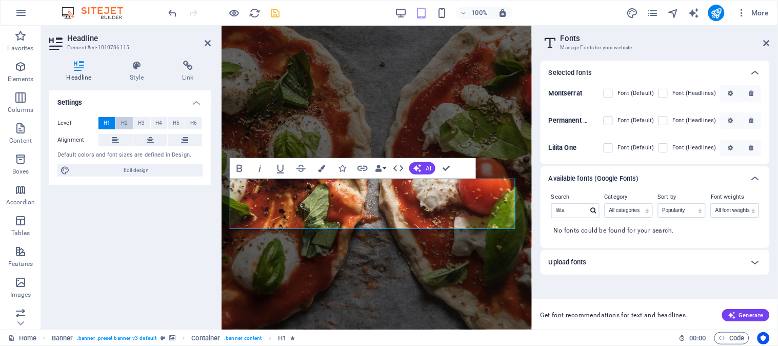
click at [126, 125] on span "H2" at bounding box center [124, 123] width 7 height 12
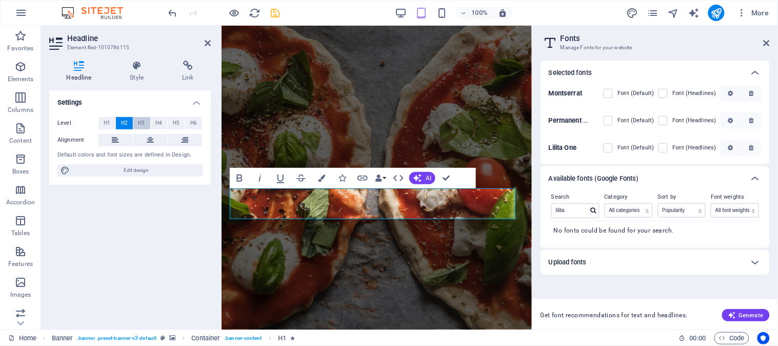
click at [136, 123] on button "H3" at bounding box center [141, 123] width 17 height 12
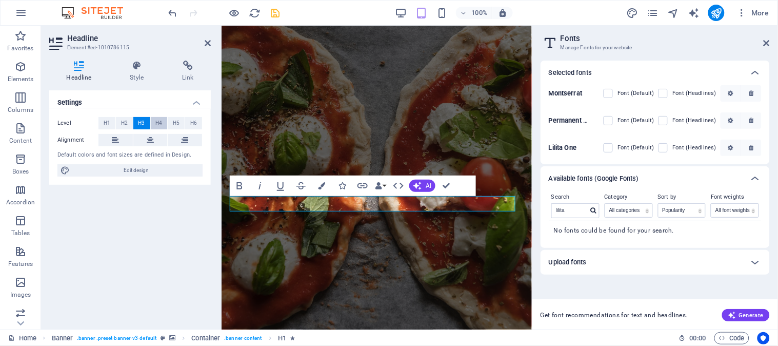
click at [156, 122] on span "H4" at bounding box center [158, 123] width 7 height 12
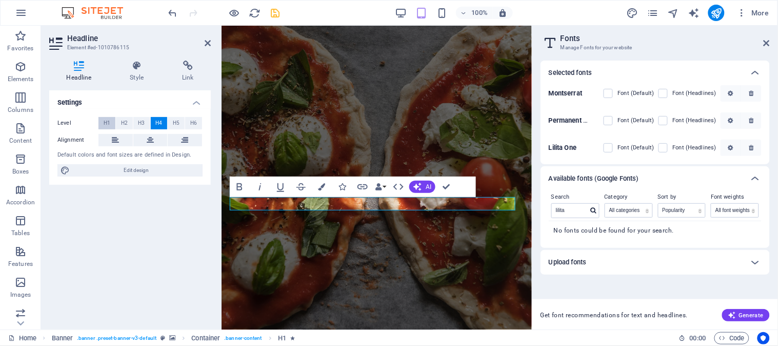
click at [104, 118] on span "H1" at bounding box center [107, 123] width 7 height 12
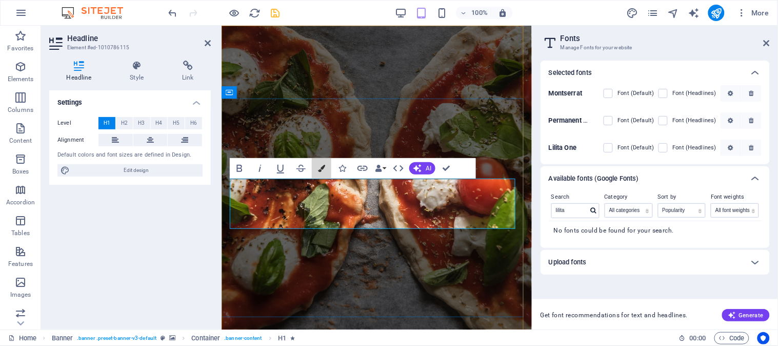
drag, startPoint x: 539, startPoint y: 192, endPoint x: 328, endPoint y: 203, distance: 211.0
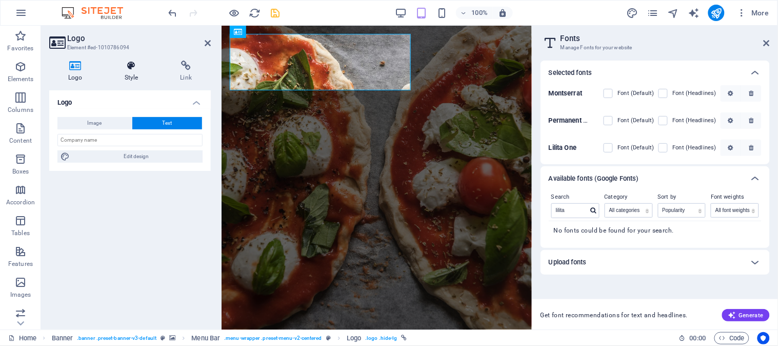
click at [129, 65] on icon at bounding box center [132, 66] width 52 height 10
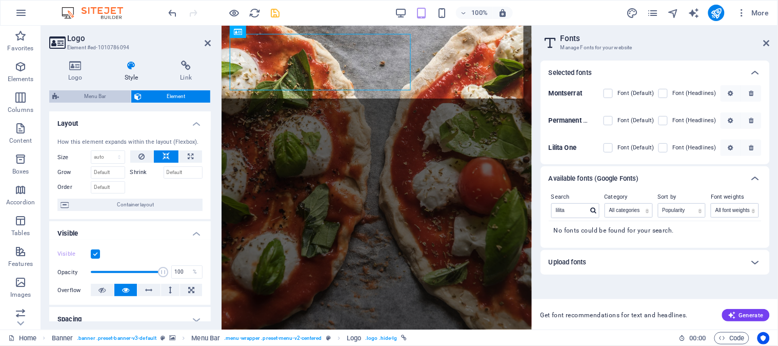
click at [108, 99] on span "Menu Bar" at bounding box center [95, 96] width 66 height 12
select select "rem"
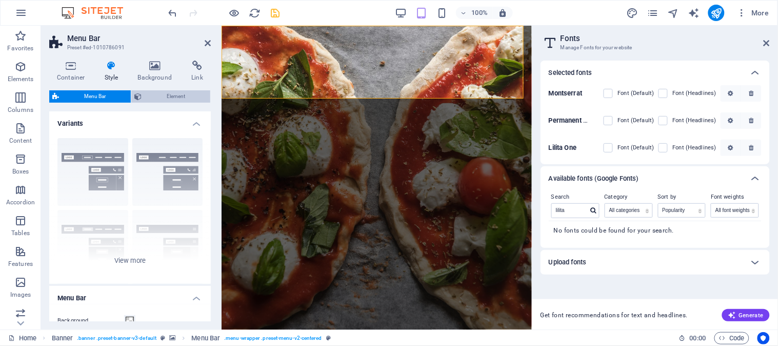
click at [153, 94] on span "Element" at bounding box center [176, 96] width 63 height 12
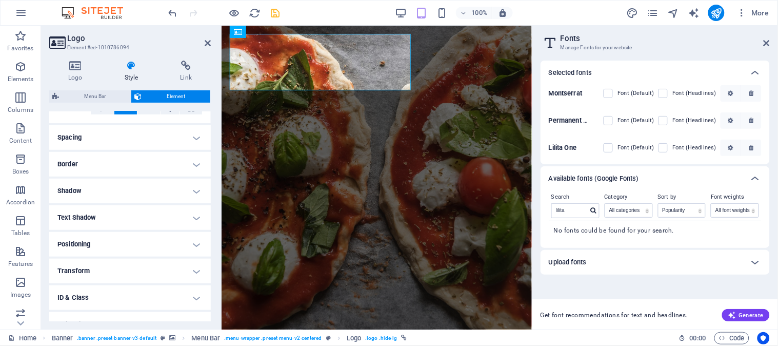
scroll to position [183, 0]
click at [192, 215] on h4 "Text Shadow" at bounding box center [130, 216] width 162 height 25
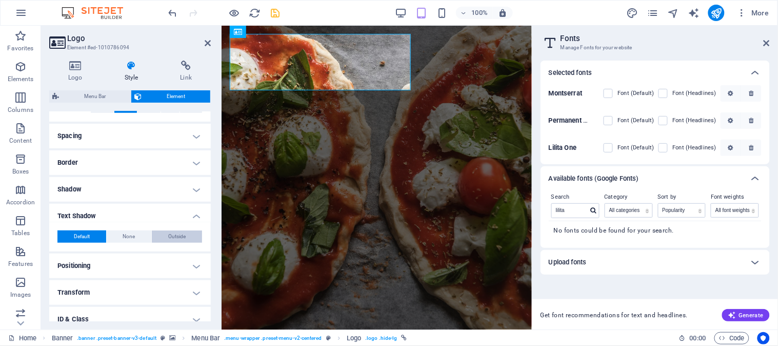
click at [175, 234] on span "Outside" at bounding box center [176, 236] width 17 height 12
type input "2"
type input "4"
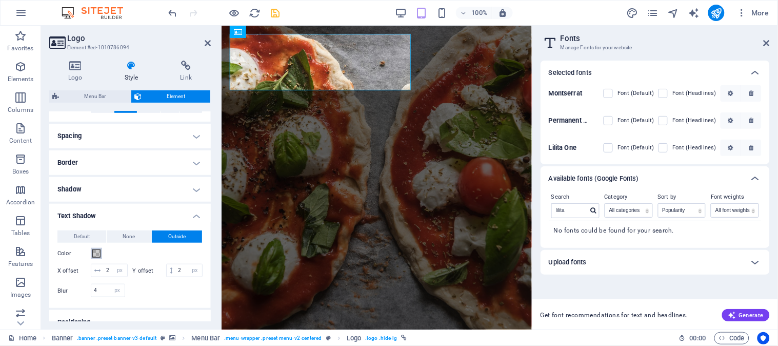
click at [94, 253] on span at bounding box center [96, 253] width 8 height 8
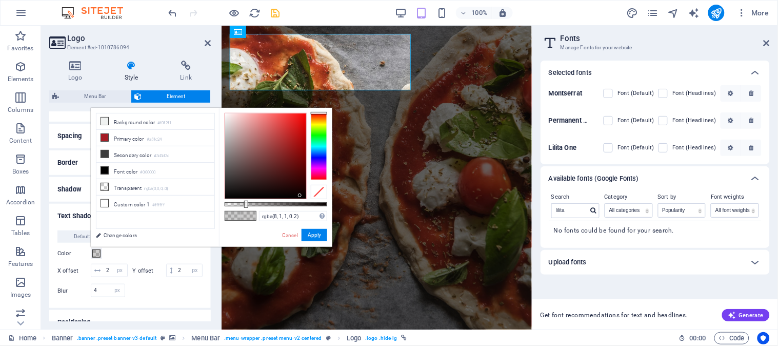
drag, startPoint x: 241, startPoint y: 182, endPoint x: 300, endPoint y: 195, distance: 60.6
click at [300, 195] on div at bounding box center [265, 155] width 81 height 85
drag, startPoint x: 247, startPoint y: 202, endPoint x: 296, endPoint y: 204, distance: 49.3
click at [296, 204] on div at bounding box center [297, 204] width 4 height 7
click at [305, 203] on div at bounding box center [276, 204] width 103 height 4
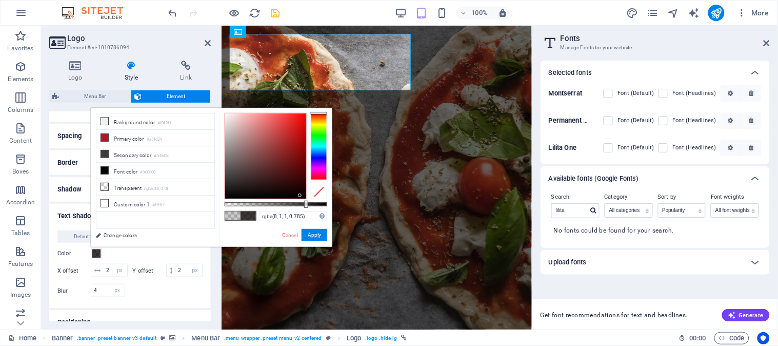
click at [305, 203] on div at bounding box center [306, 204] width 4 height 7
type input "rgba(8, 1, 1, 0.85)"
drag, startPoint x: 305, startPoint y: 203, endPoint x: 312, endPoint y: 234, distance: 32.5
click at [312, 234] on div "rgba(8, 1, 1, 0.85) Supported formats #0852ed rgb(8, 82, 237) rgba(8, 82, 237, …" at bounding box center [275, 252] width 113 height 288
click at [312, 234] on button "Apply" at bounding box center [315, 235] width 26 height 12
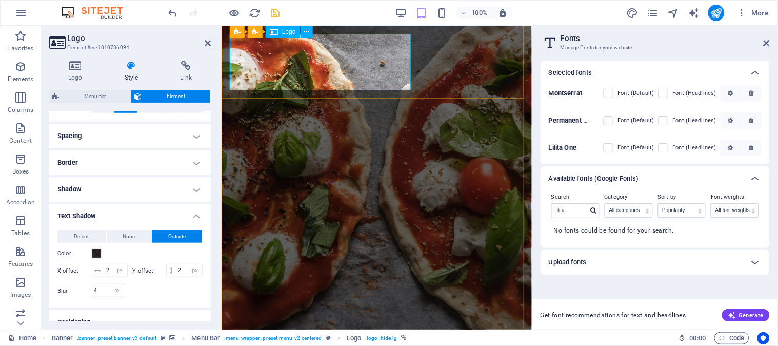
click at [77, 69] on icon at bounding box center [75, 66] width 52 height 10
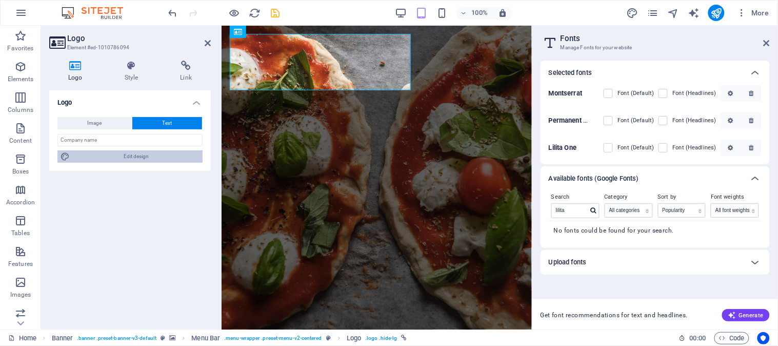
click at [131, 157] on span "Edit design" at bounding box center [136, 156] width 127 height 12
select select "px"
select select "300"
select select "px"
select select "rem"
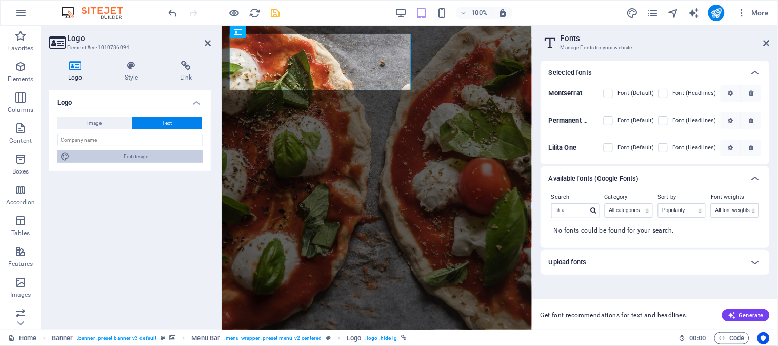
select select "400"
select select "px"
select select "rem"
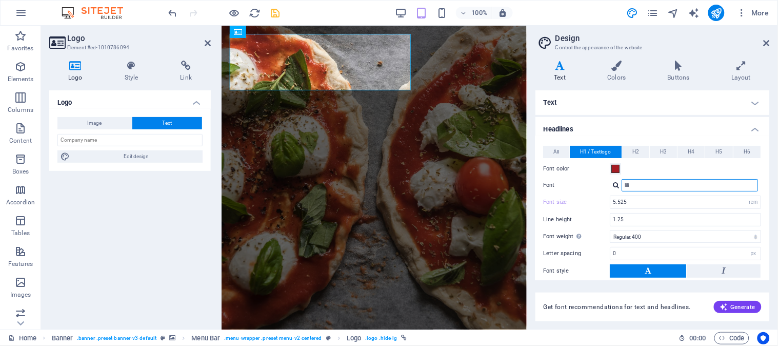
click at [655, 185] on input "lili" at bounding box center [690, 185] width 136 height 12
click at [636, 146] on span "H2" at bounding box center [636, 152] width 7 height 12
click at [602, 154] on span "H1 / Textlogo" at bounding box center [596, 152] width 31 height 12
click at [632, 154] on button "H2" at bounding box center [636, 152] width 27 height 12
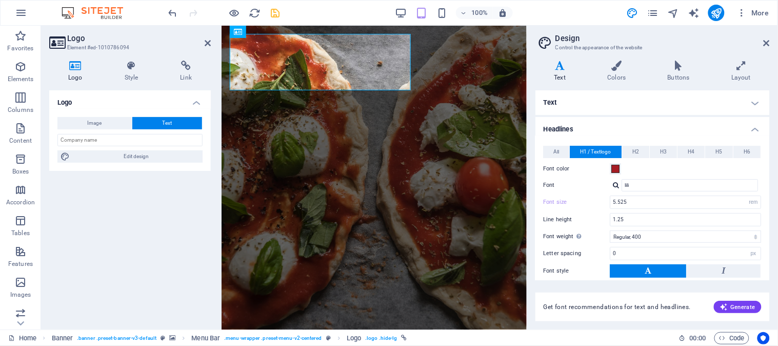
click at [632, 154] on button "H2" at bounding box center [636, 152] width 27 height 12
click at [604, 147] on span "H1 / Textlogo" at bounding box center [596, 152] width 31 height 12
click at [614, 65] on icon at bounding box center [617, 66] width 56 height 10
click at [561, 65] on icon at bounding box center [559, 66] width 49 height 10
click at [700, 99] on h4 "Text" at bounding box center [652, 102] width 234 height 25
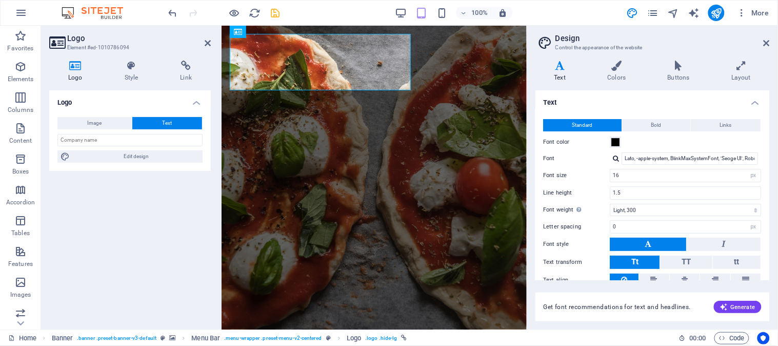
drag, startPoint x: 771, startPoint y: 137, endPoint x: 769, endPoint y: 178, distance: 41.6
click at [700, 178] on div "Variants Text Colors Buttons Layout Text Standard Bold Links Font color Font La…" at bounding box center [652, 190] width 251 height 277
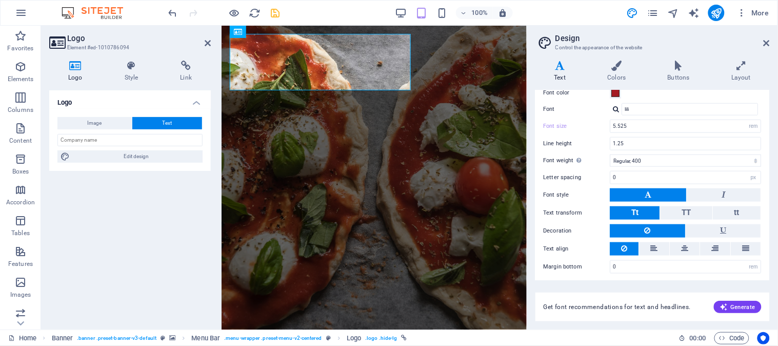
scroll to position [0, 0]
